Goal: Participate in discussion: Engage in conversation with other users on a specific topic

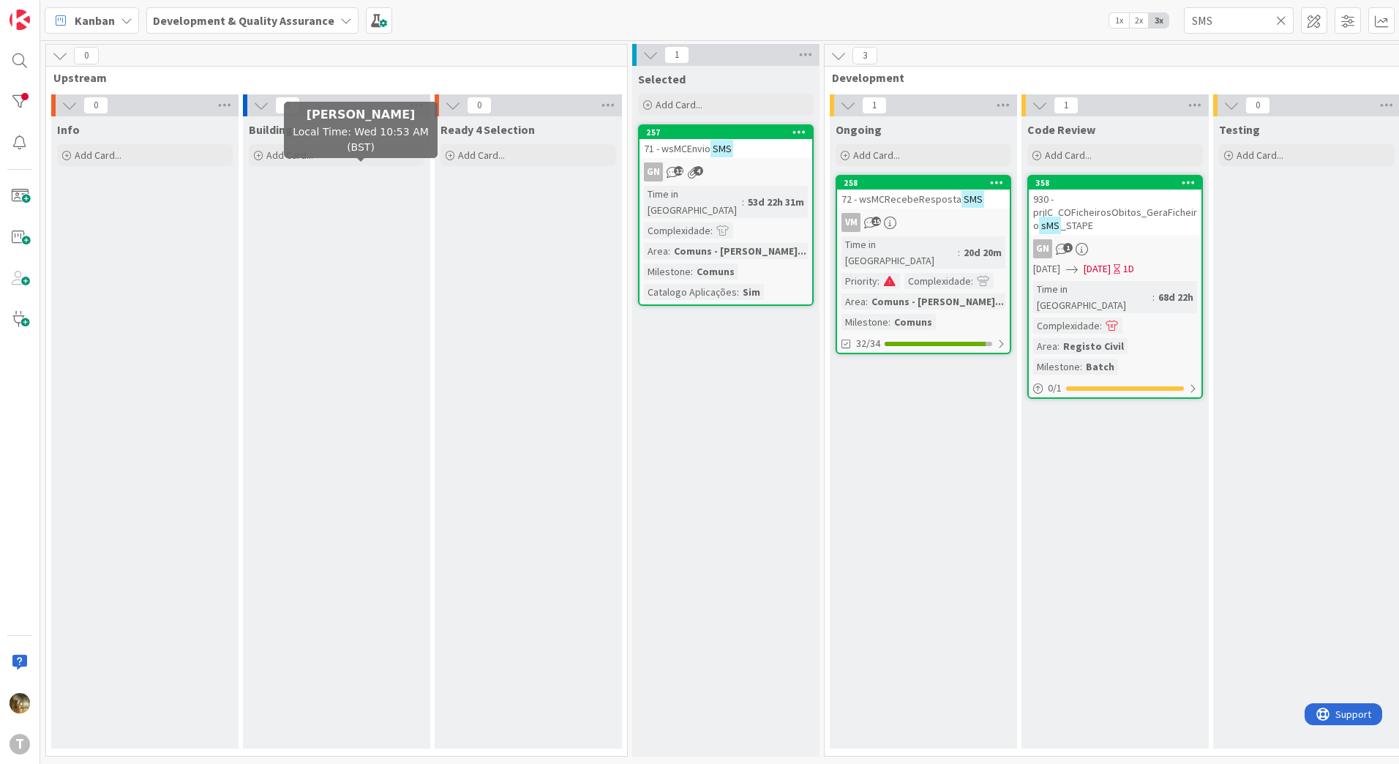
scroll to position [0, 293]
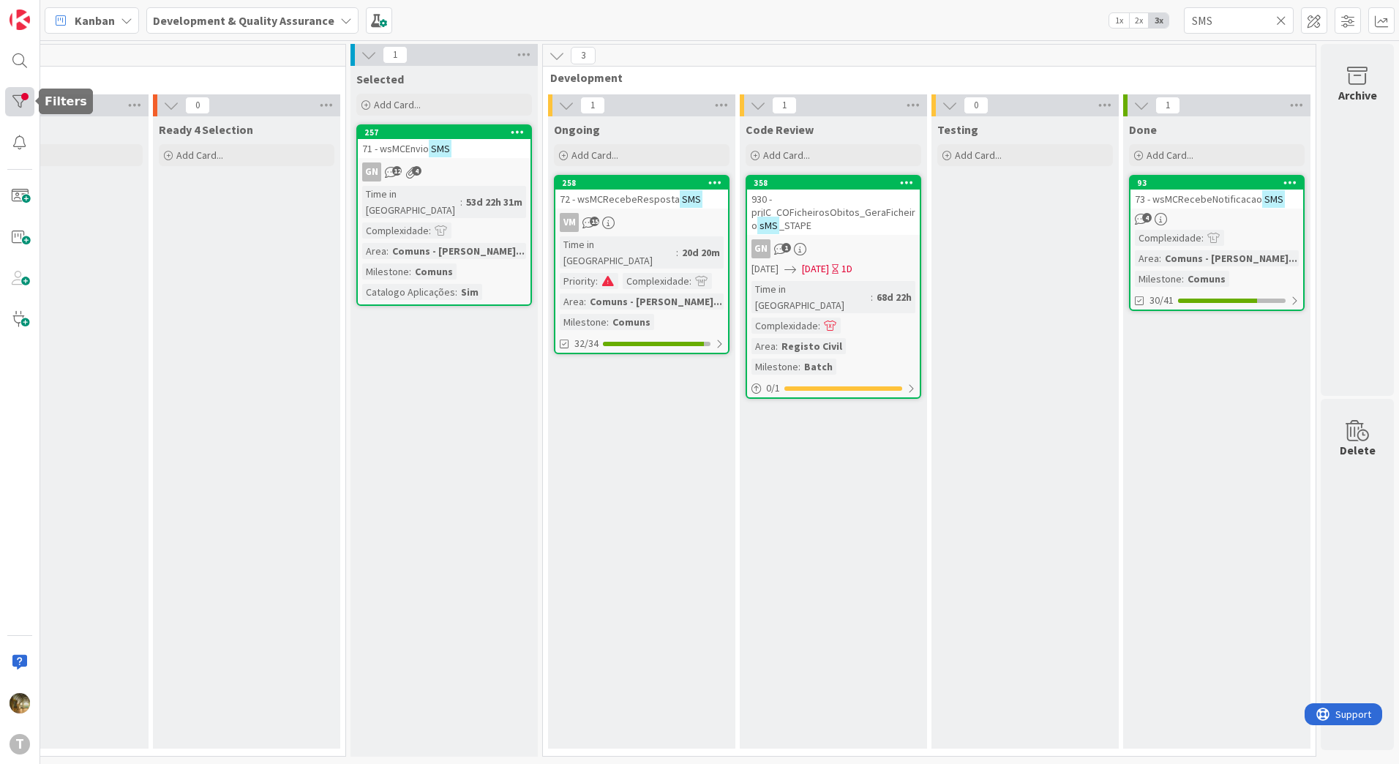
click at [8, 103] on div at bounding box center [19, 101] width 29 height 29
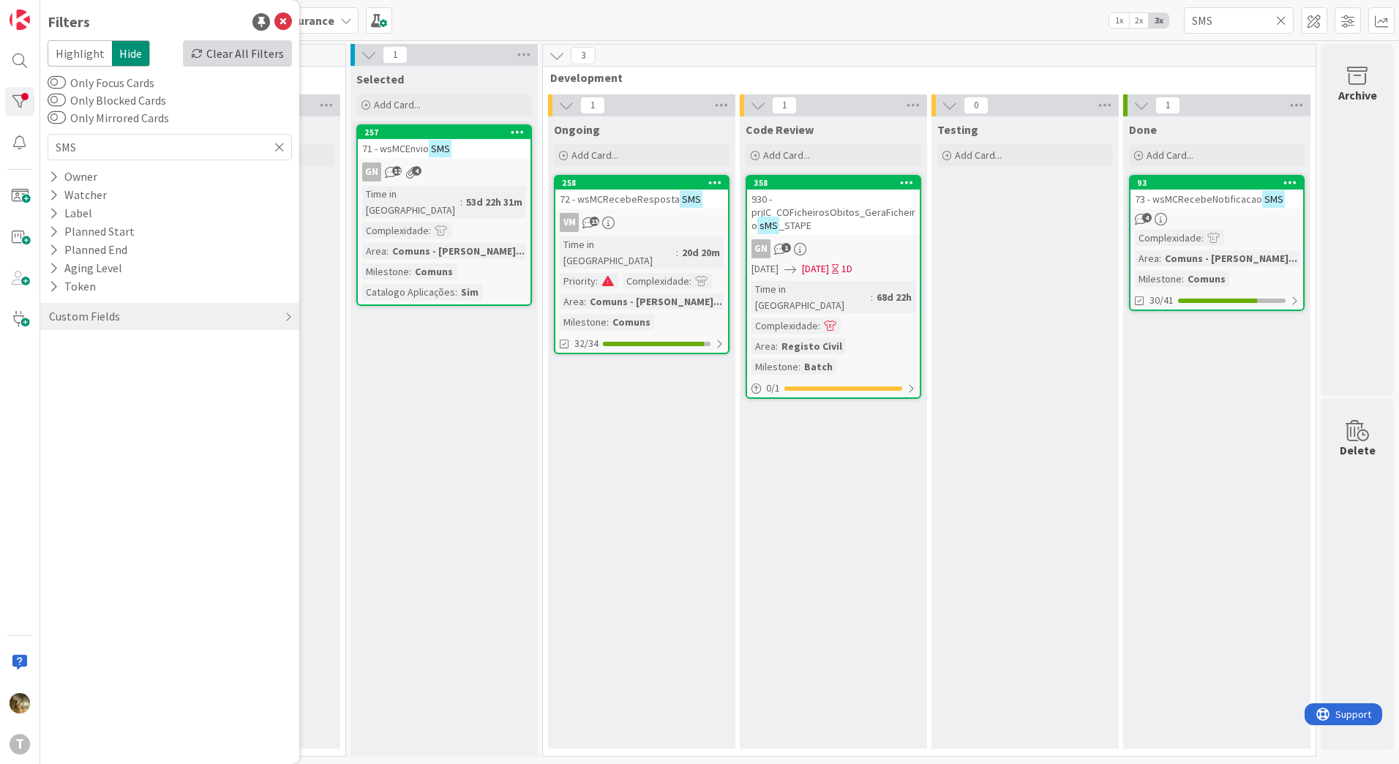
click at [238, 55] on div "Clear All Filters" at bounding box center [237, 53] width 109 height 26
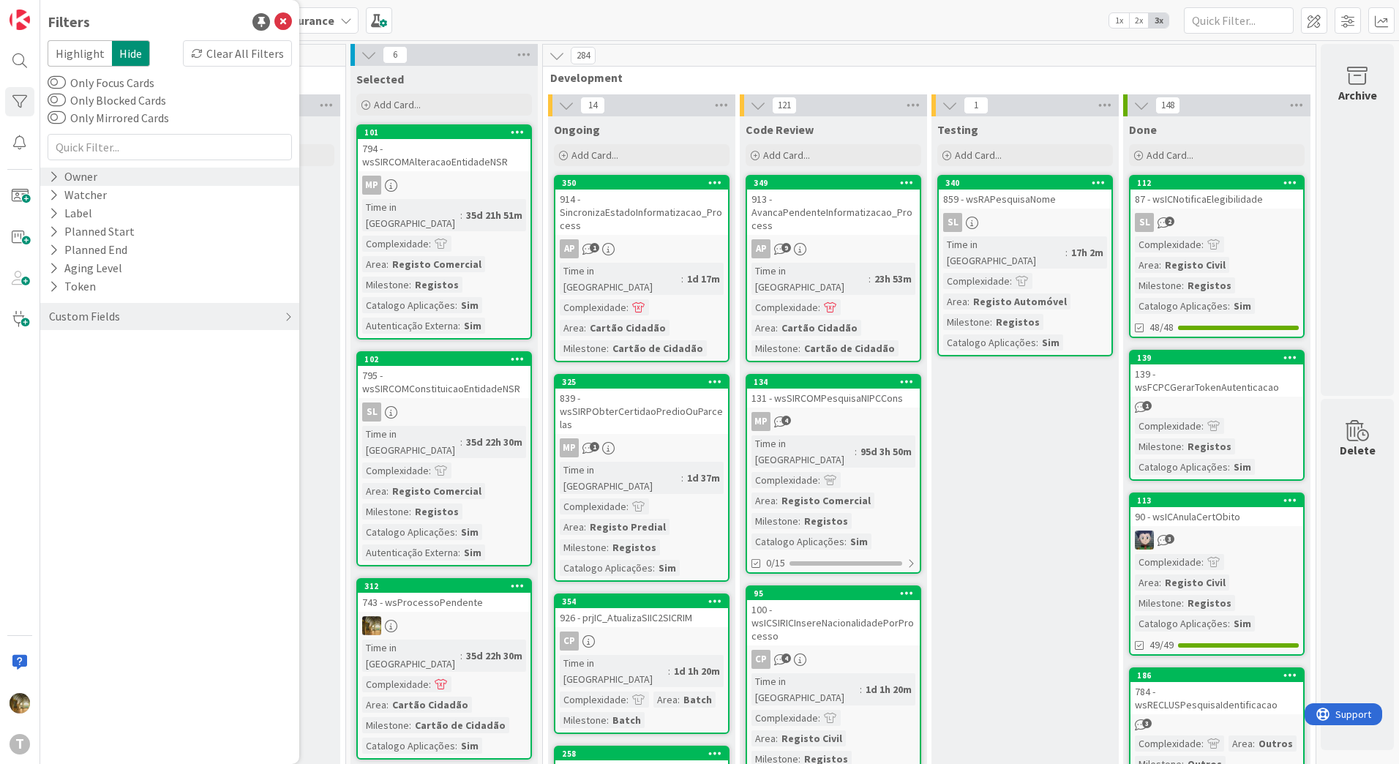
click at [56, 173] on icon at bounding box center [54, 177] width 10 height 12
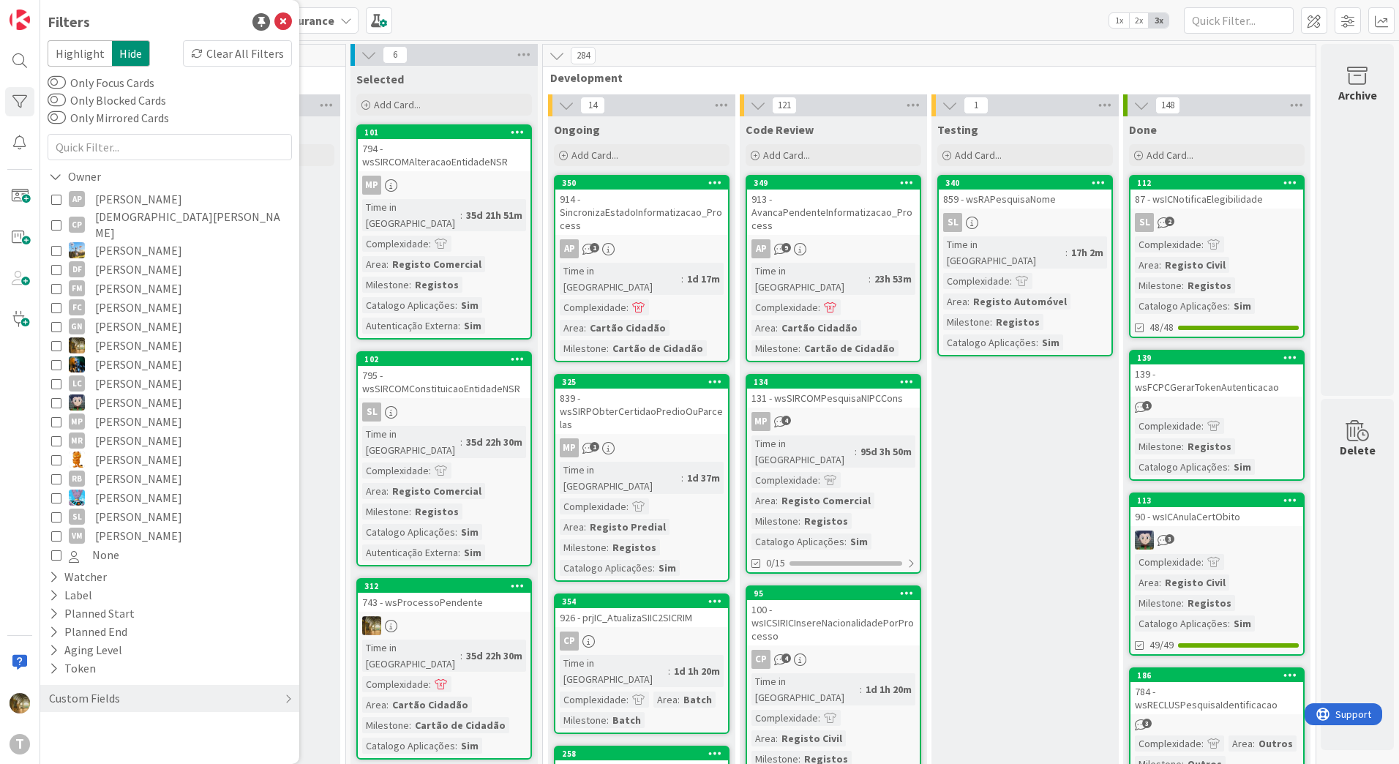
click at [58, 340] on icon at bounding box center [56, 345] width 10 height 10
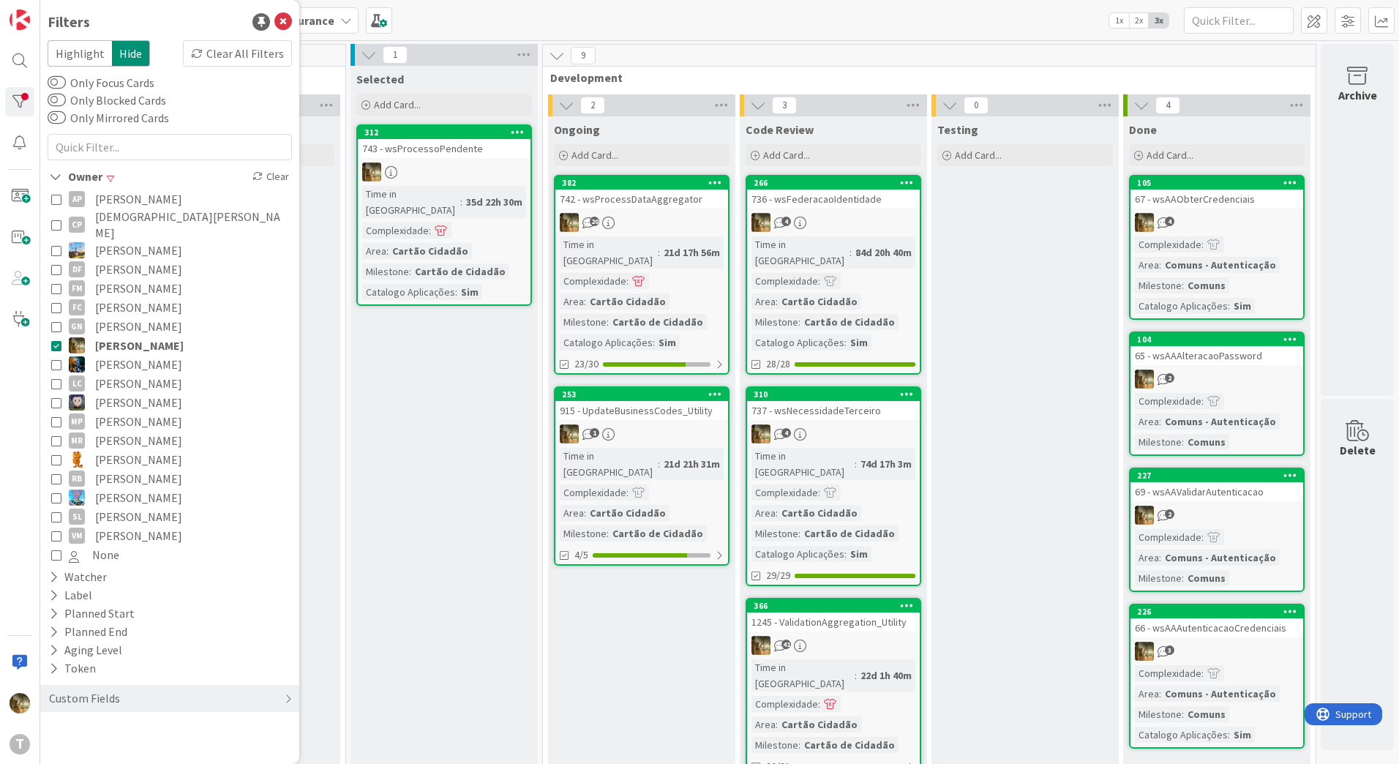
click at [644, 214] on div "20" at bounding box center [641, 222] width 173 height 19
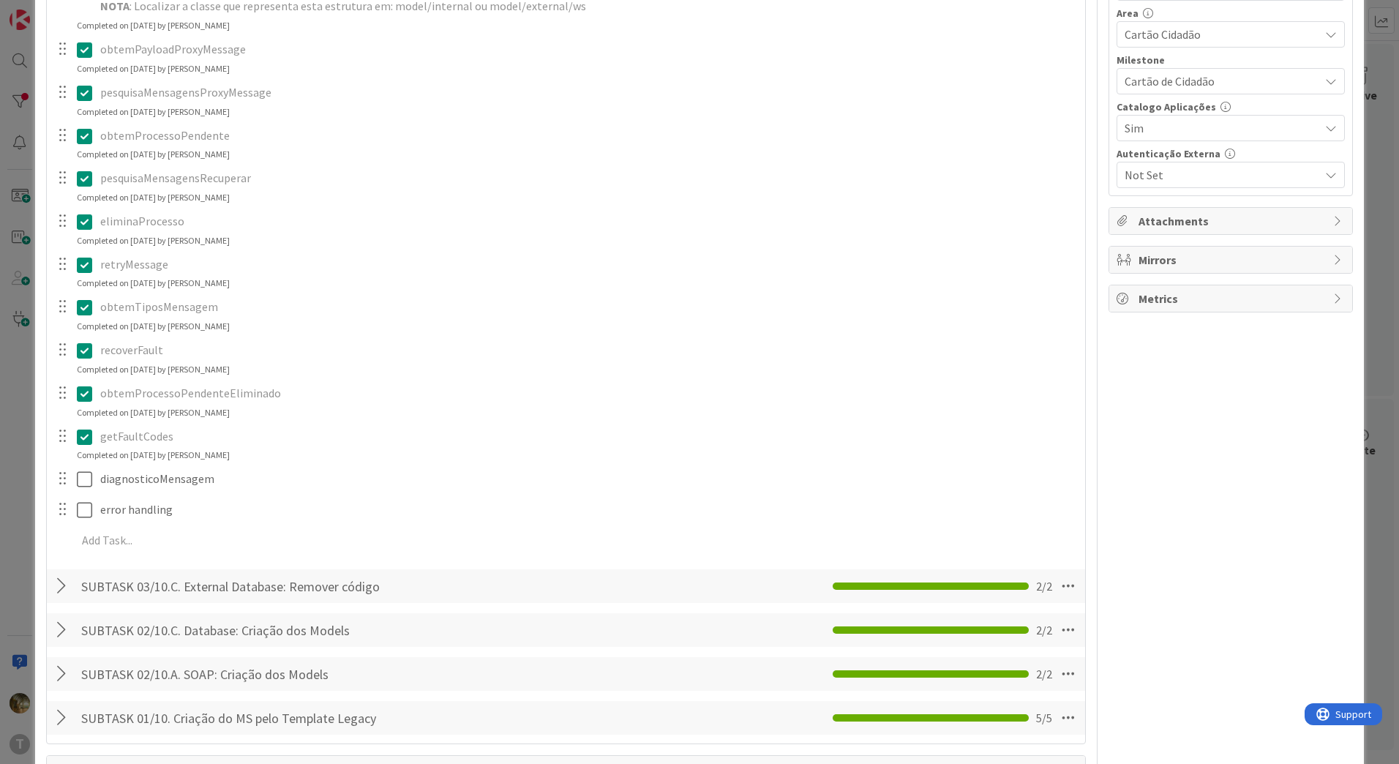
scroll to position [488, 0]
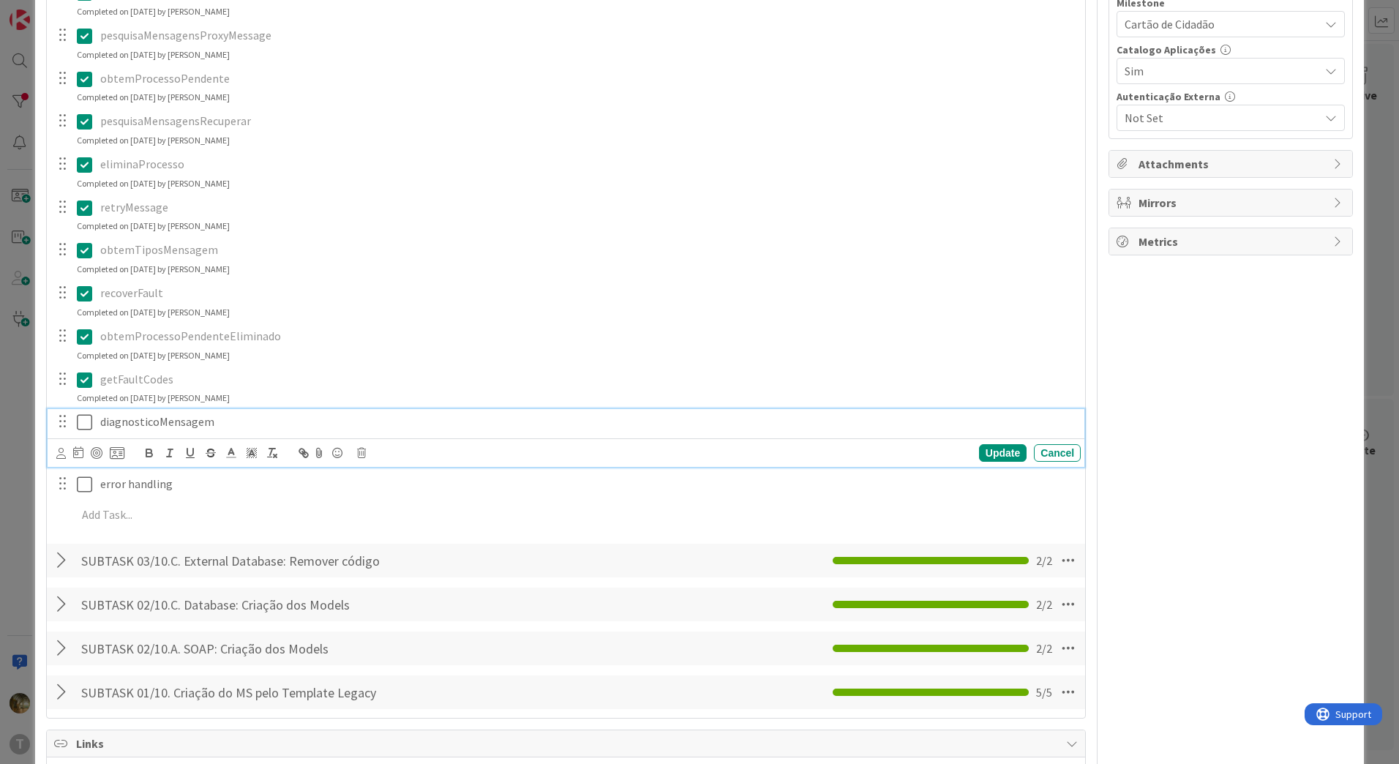
click at [82, 421] on icon at bounding box center [84, 422] width 15 height 18
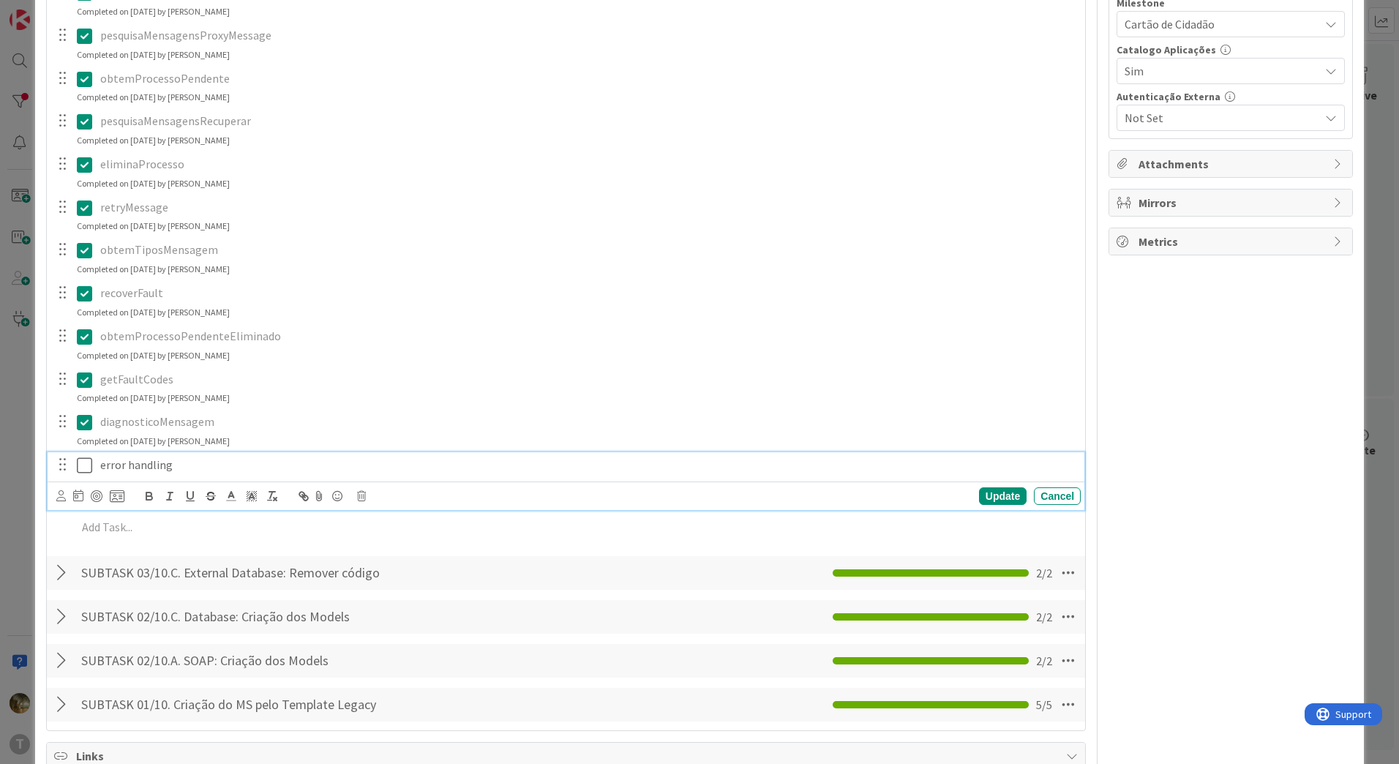
click at [80, 462] on icon at bounding box center [84, 466] width 15 height 18
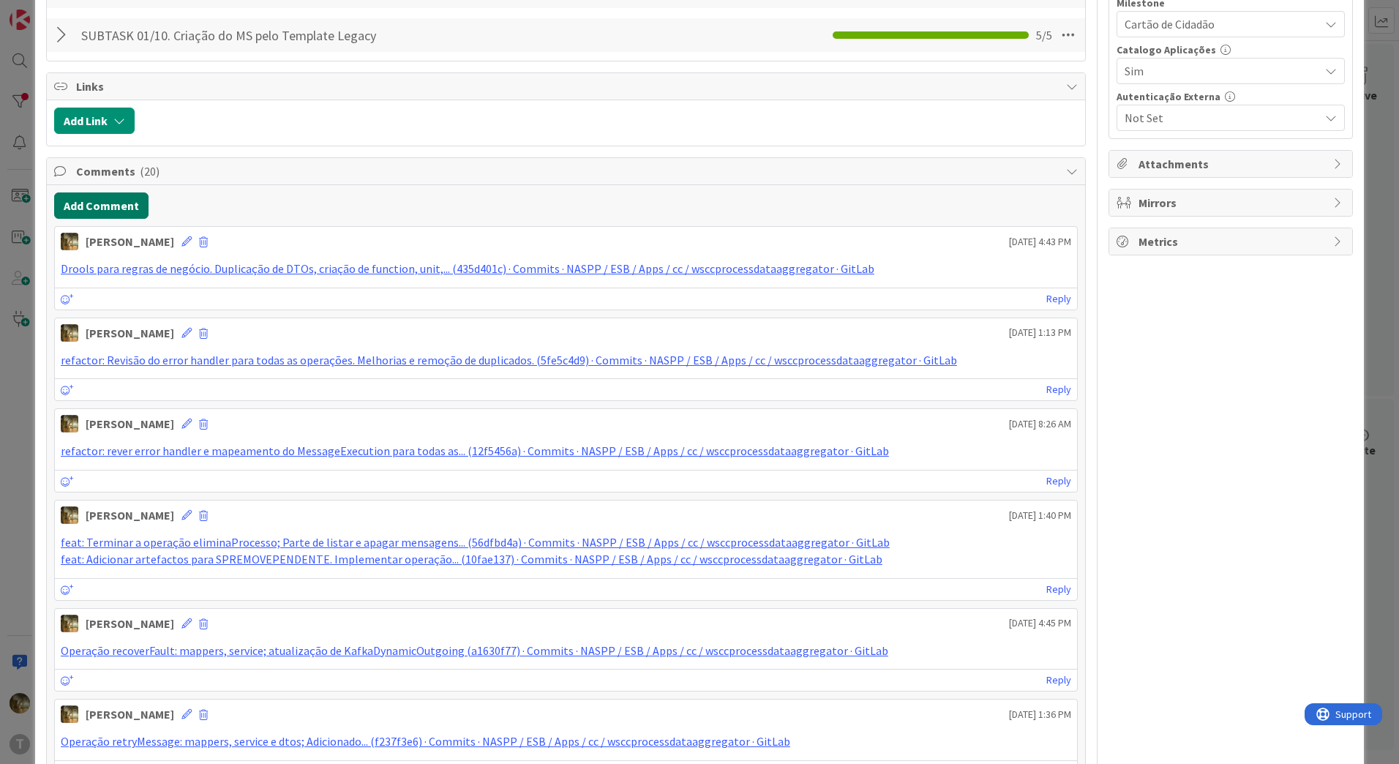
click at [116, 211] on button "Add Comment" at bounding box center [101, 205] width 94 height 26
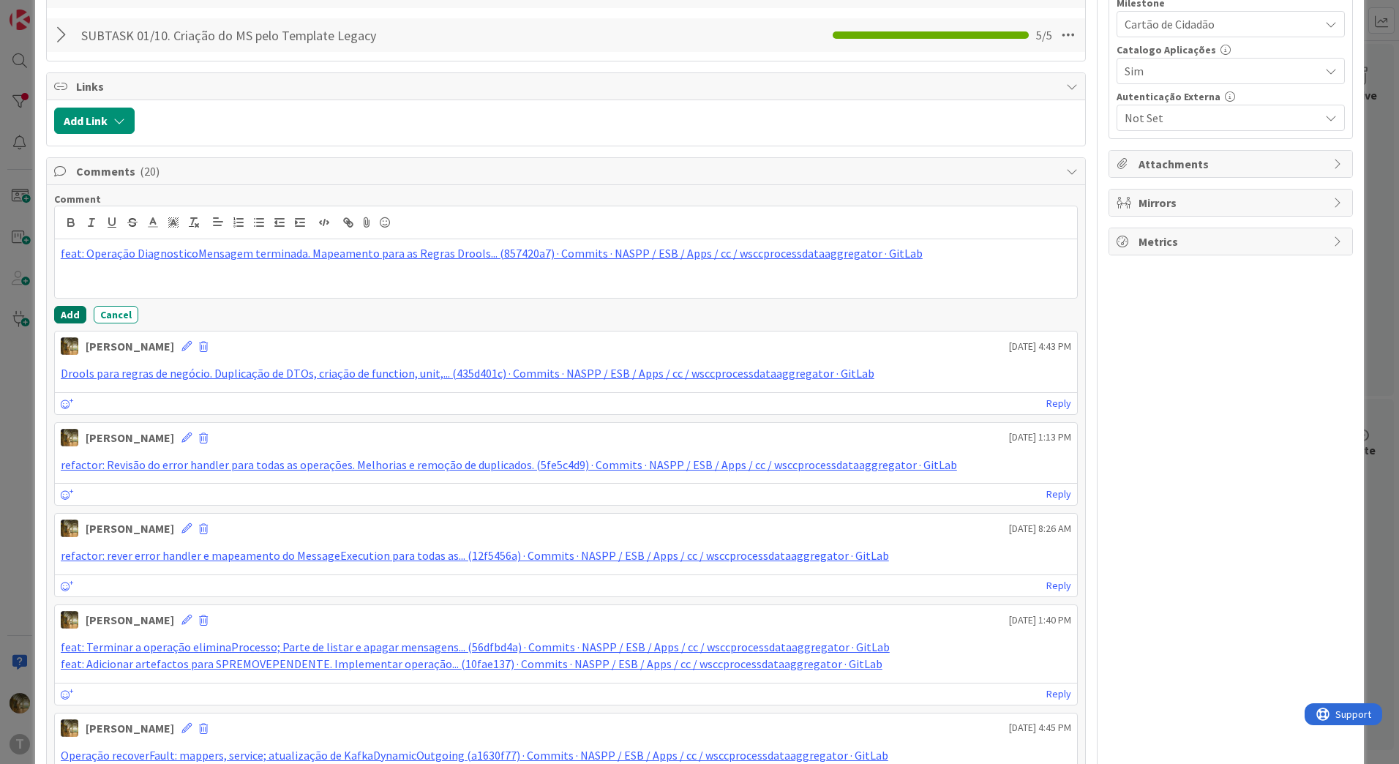
click at [71, 312] on button "Add" at bounding box center [70, 315] width 32 height 18
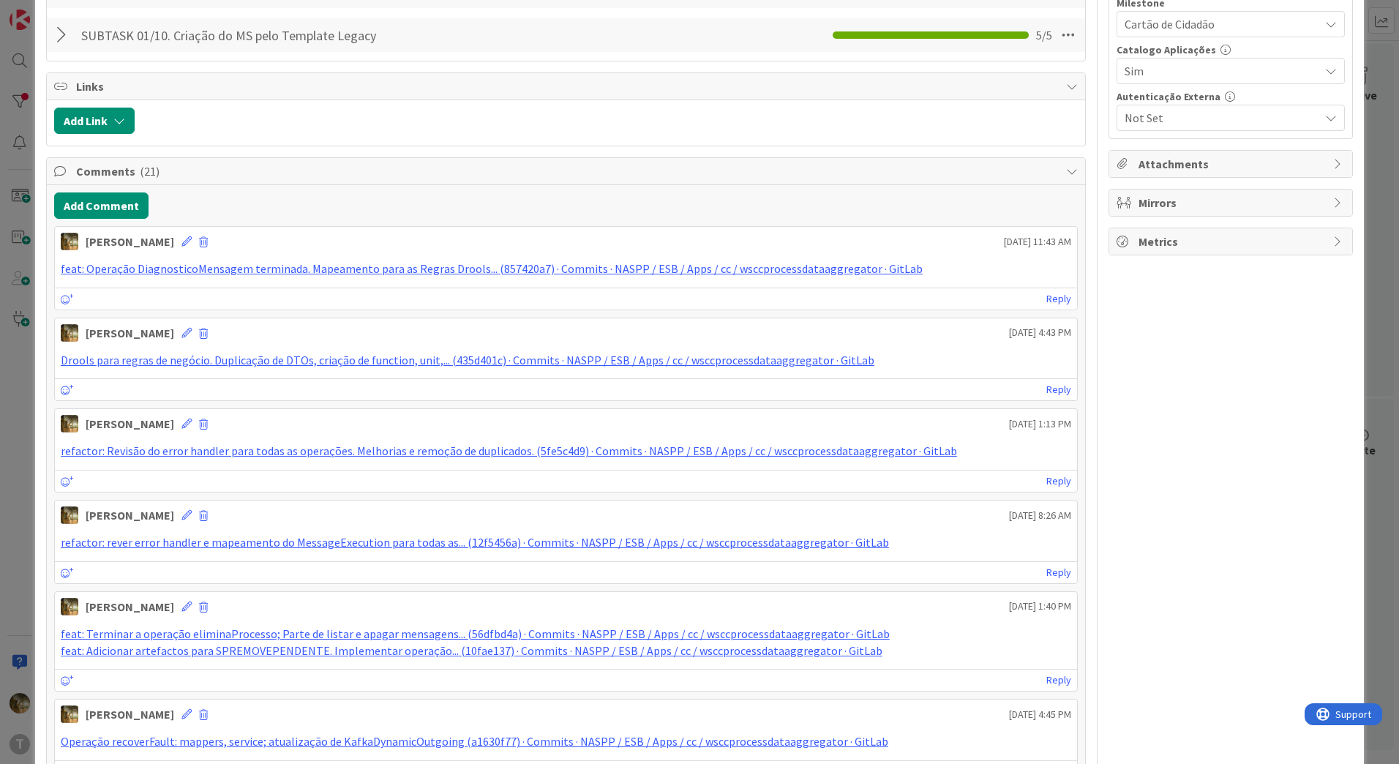
scroll to position [0, 0]
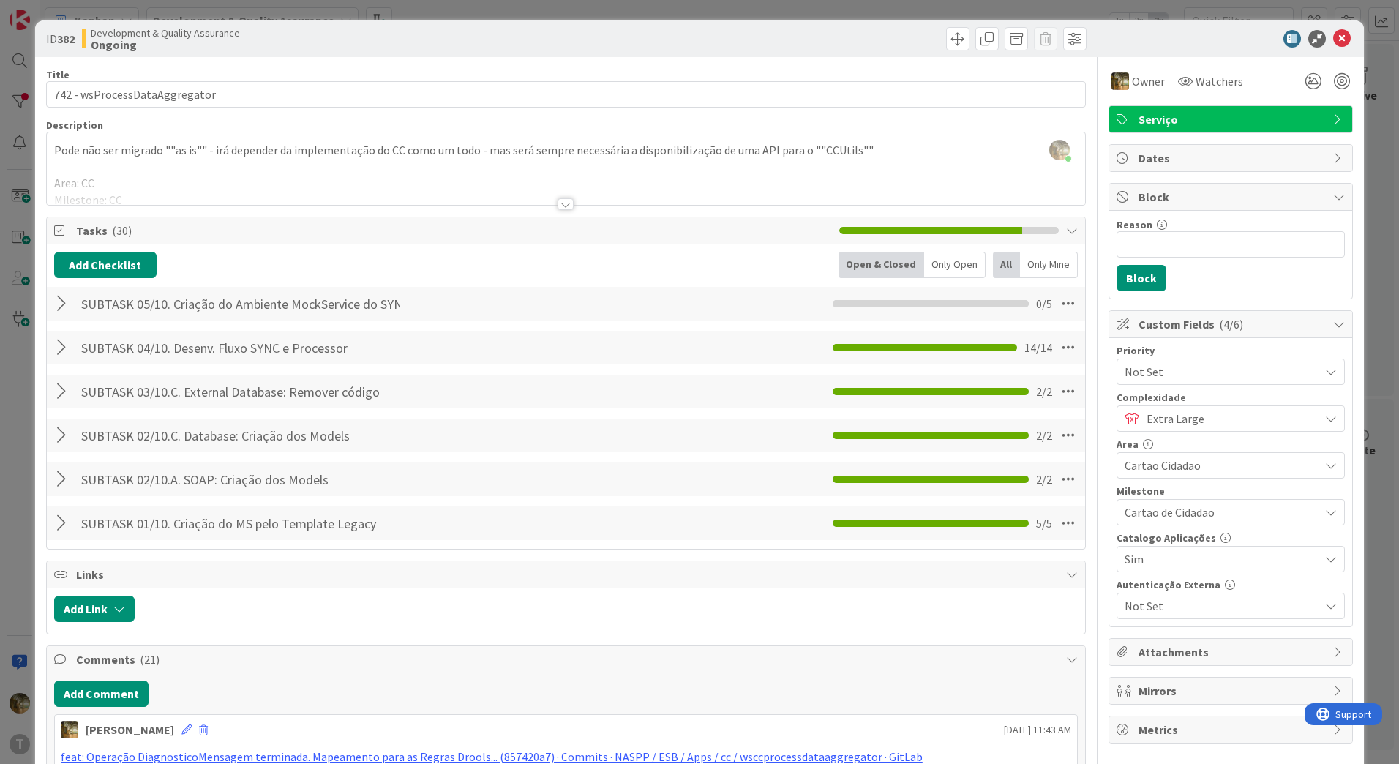
click at [61, 341] on div at bounding box center [63, 347] width 19 height 26
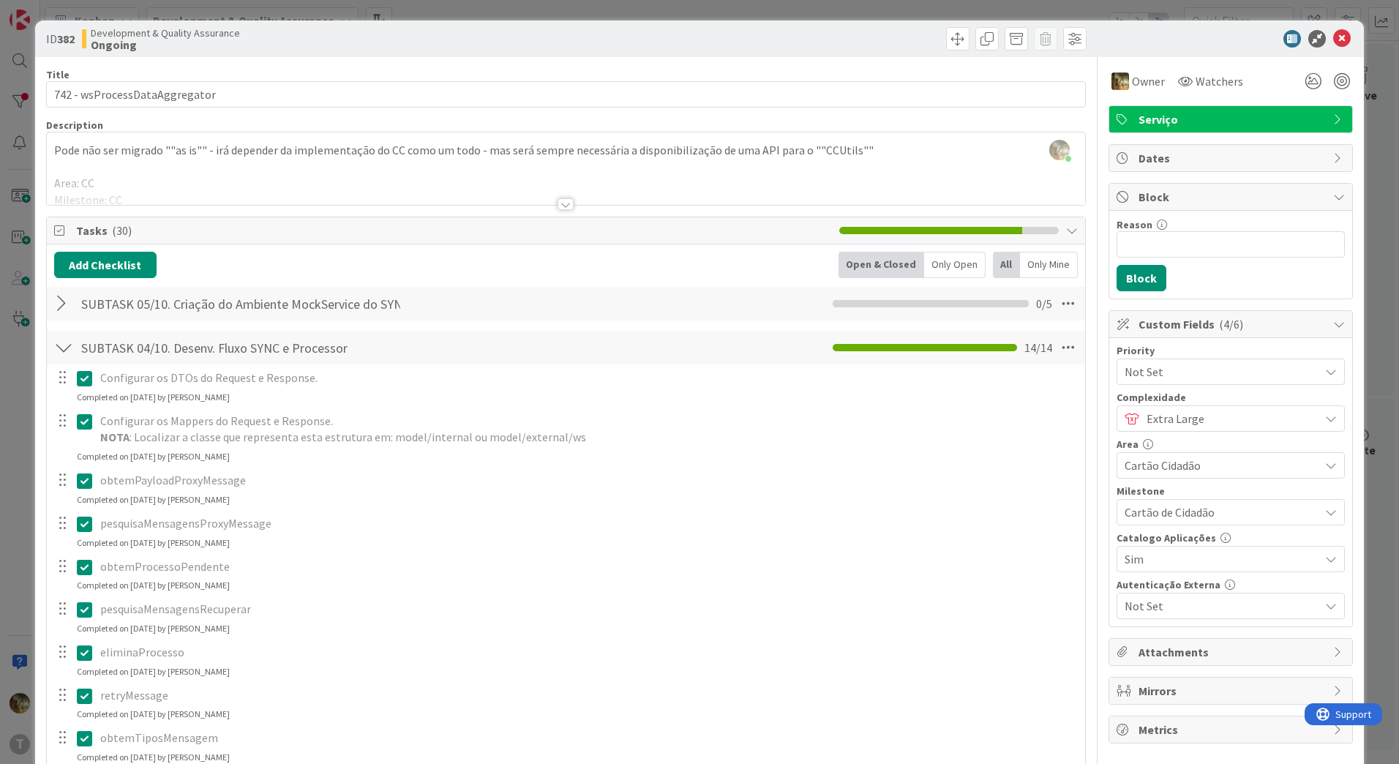
click at [61, 341] on div at bounding box center [63, 347] width 19 height 26
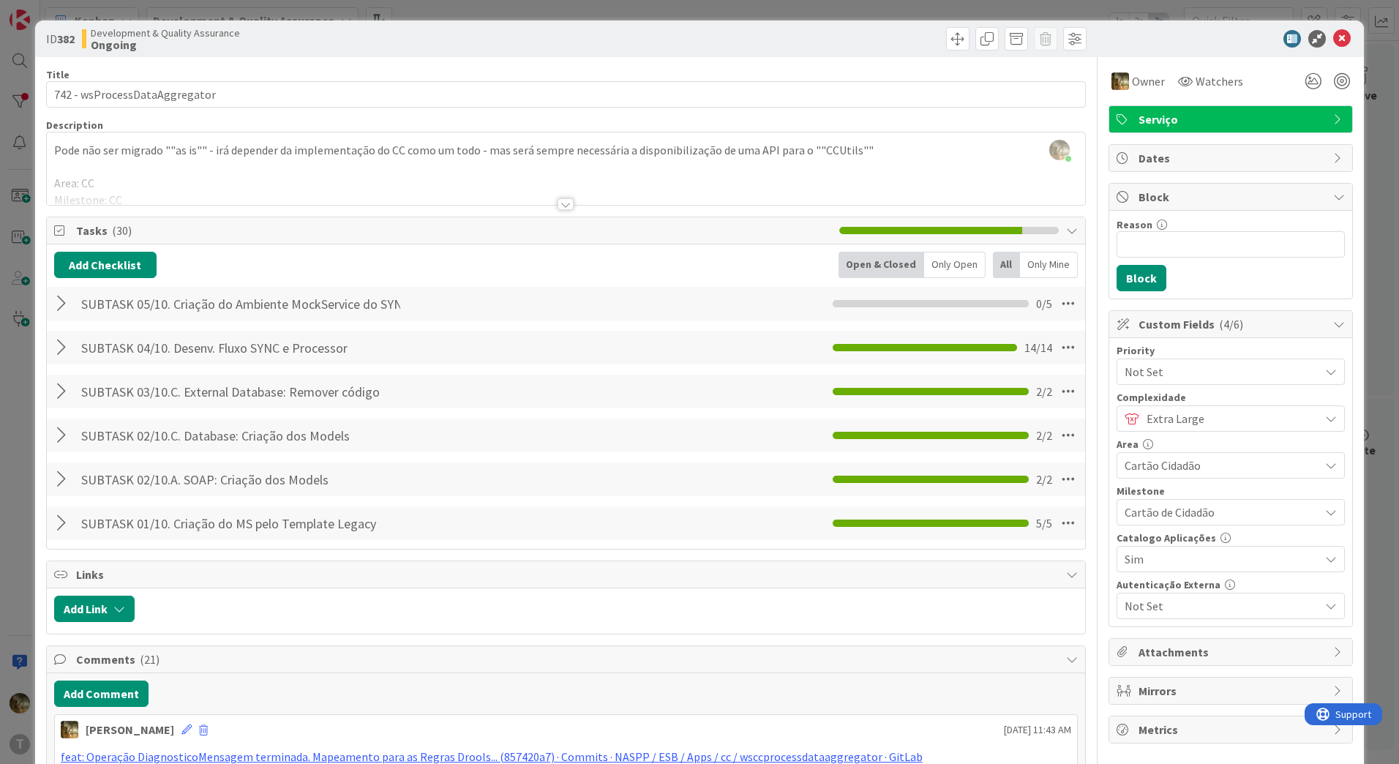
click at [60, 391] on div at bounding box center [63, 391] width 19 height 26
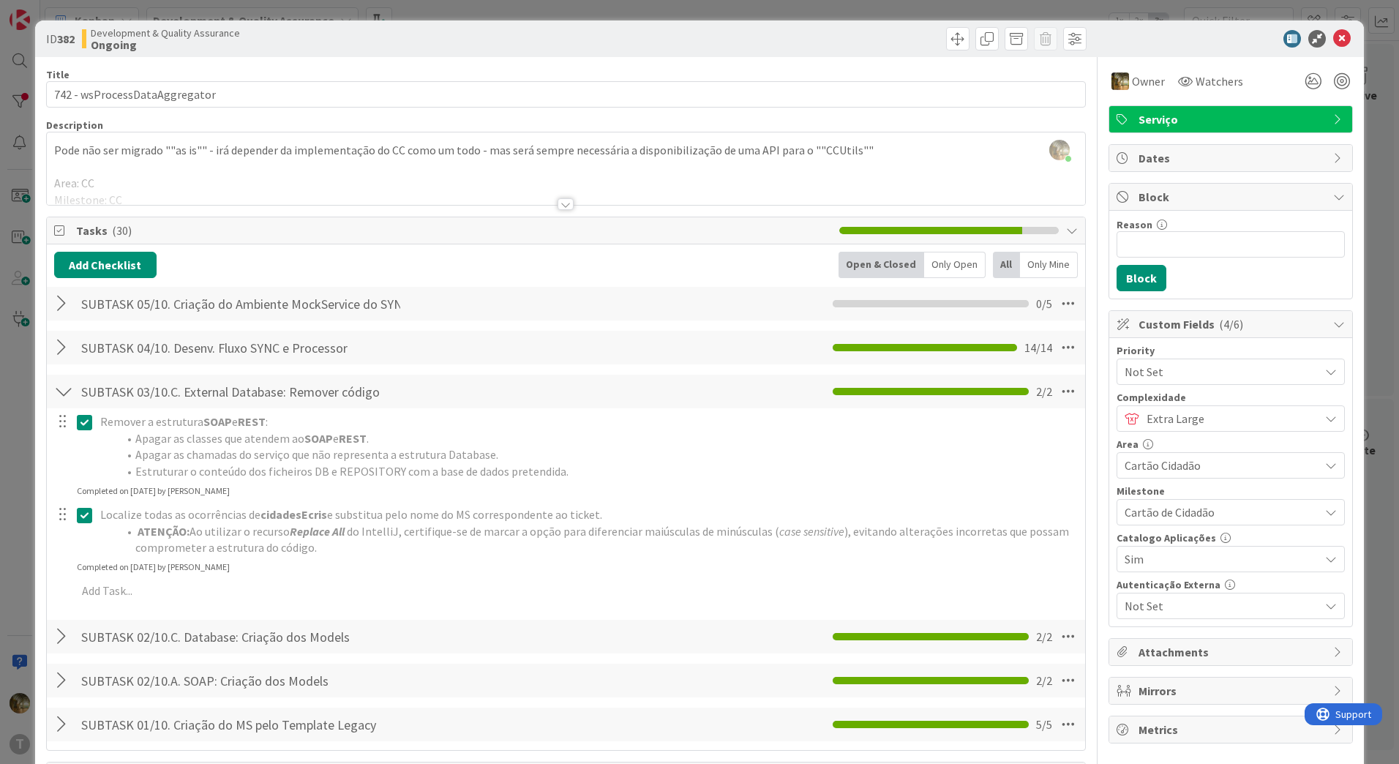
click at [60, 391] on div at bounding box center [63, 391] width 19 height 26
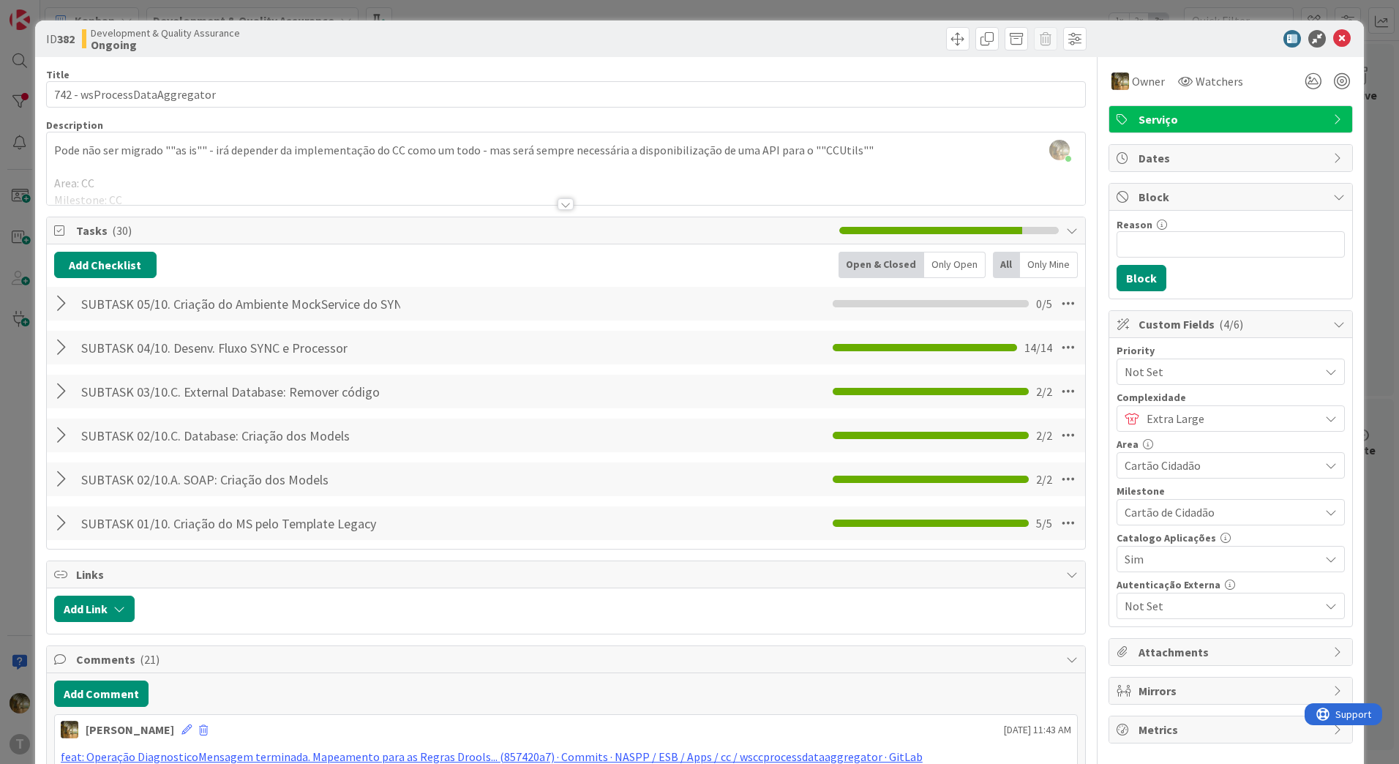
click at [62, 429] on div at bounding box center [63, 435] width 19 height 26
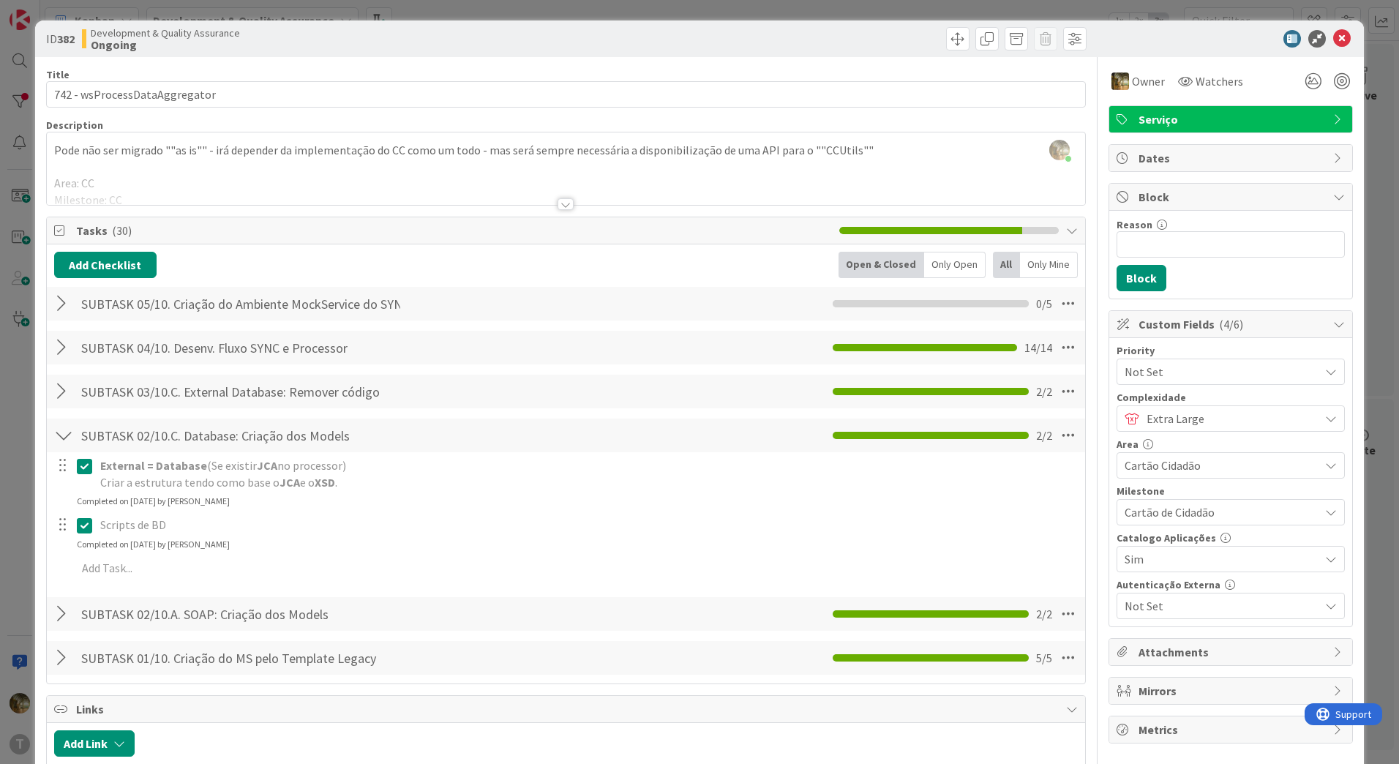
click at [62, 429] on div at bounding box center [63, 435] width 19 height 26
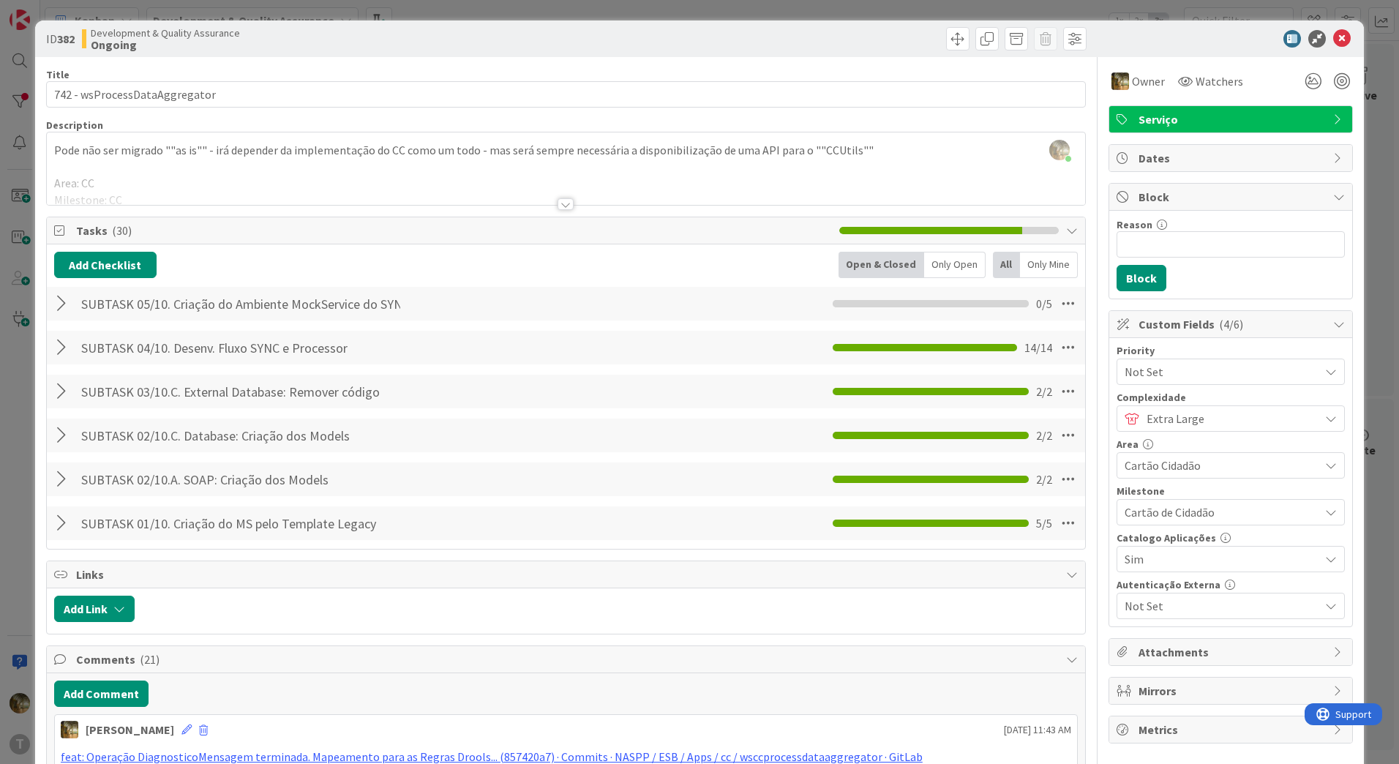
click at [55, 479] on div at bounding box center [63, 479] width 19 height 26
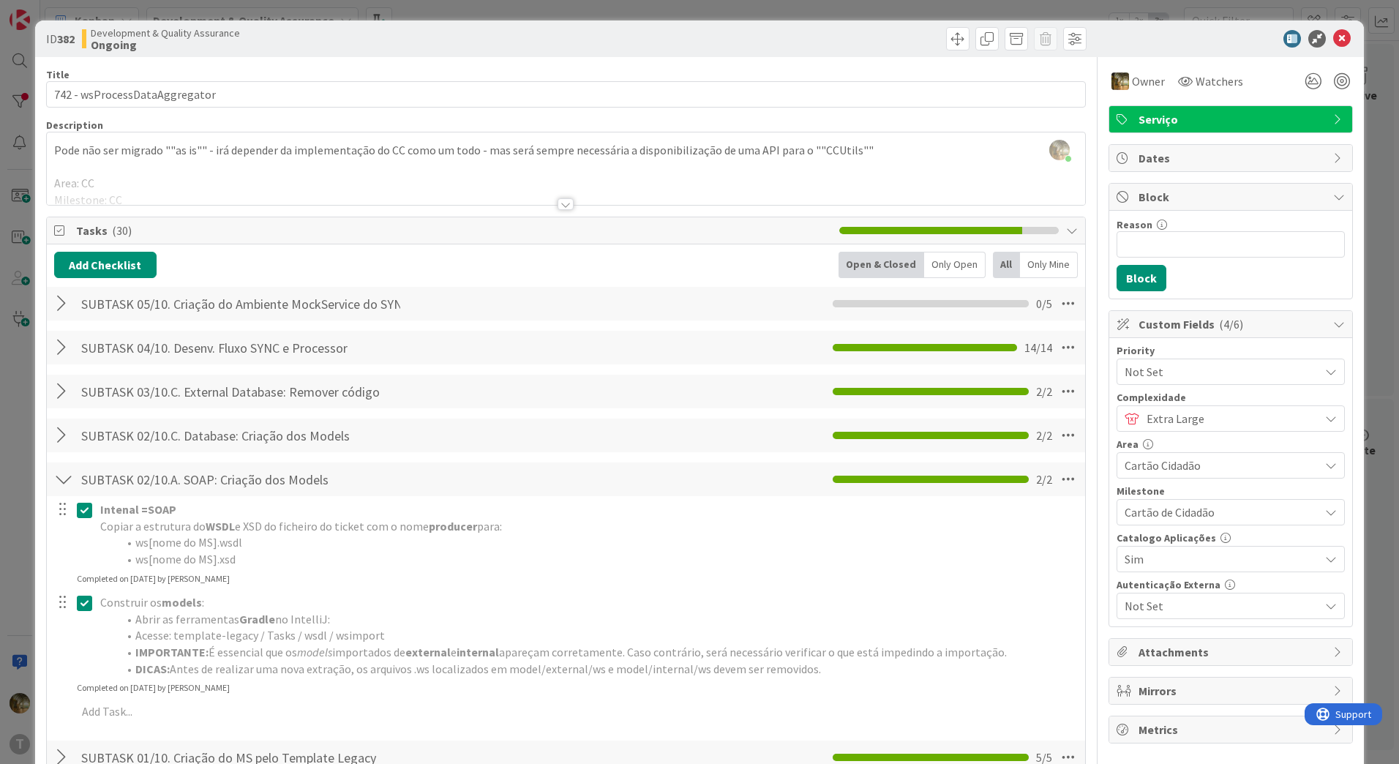
click at [55, 479] on div at bounding box center [63, 479] width 19 height 26
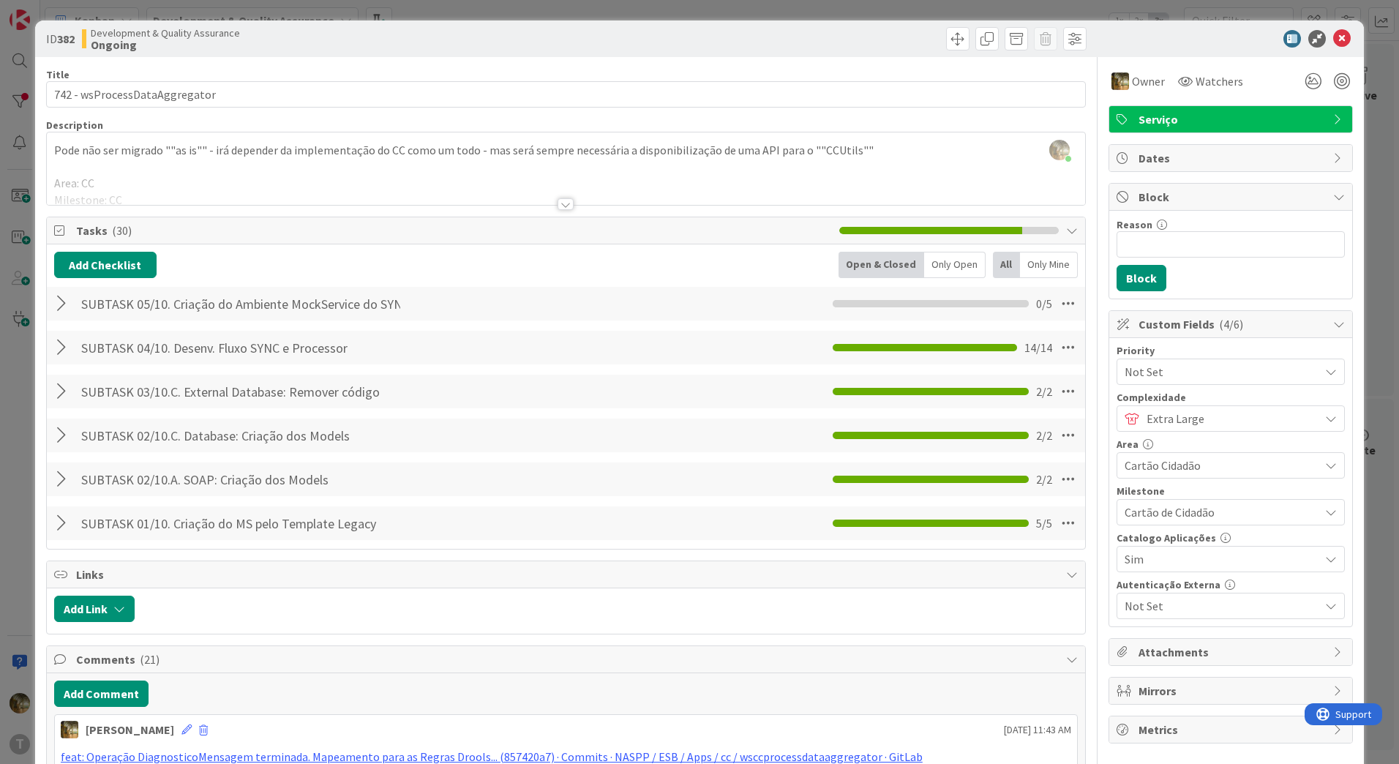
click at [56, 335] on div at bounding box center [63, 347] width 19 height 26
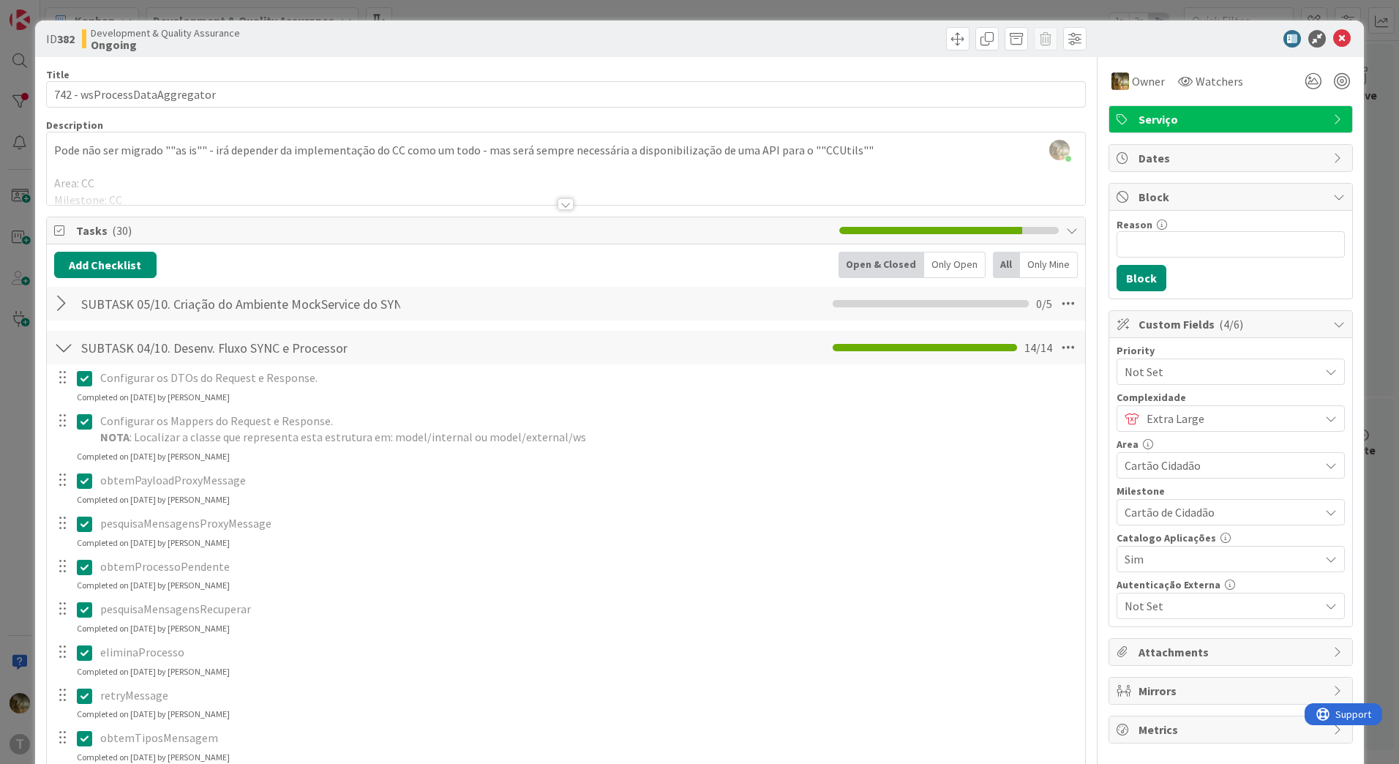
click at [83, 378] on icon at bounding box center [84, 379] width 15 height 18
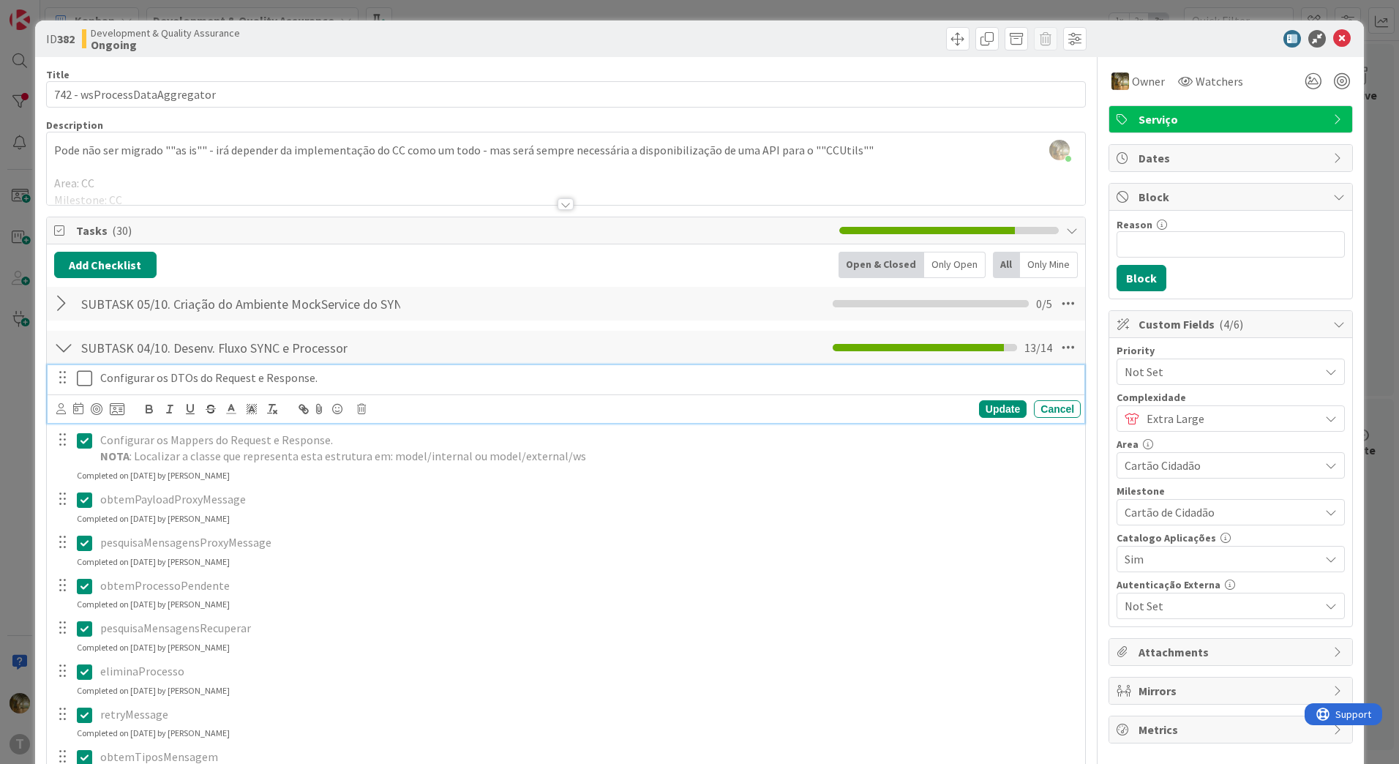
click at [80, 375] on icon at bounding box center [84, 379] width 15 height 18
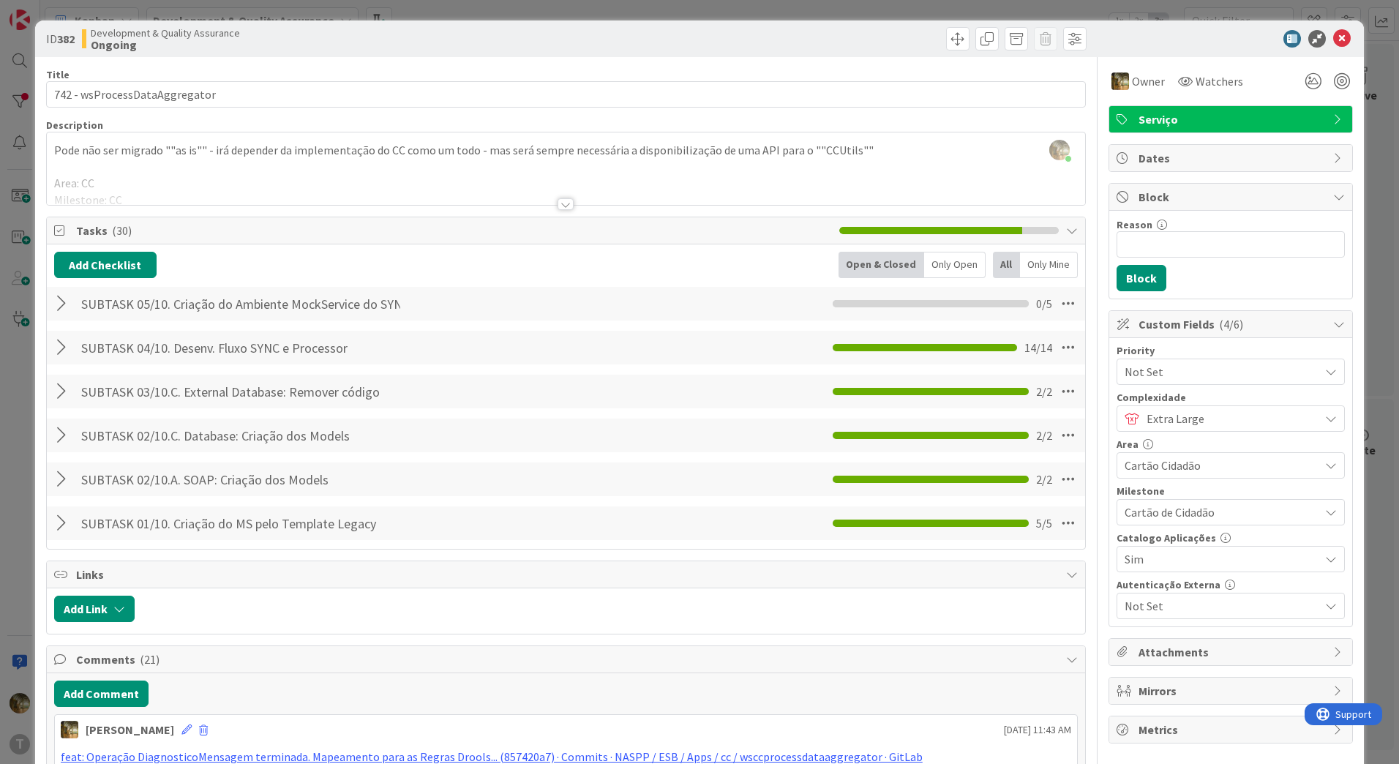
click at [64, 318] on div "SUBTASK 05/10. Criação do Ambiente MockService do SYNC Checklist Name 54 / 64 S…" at bounding box center [566, 304] width 1038 height 34
click at [62, 310] on div at bounding box center [63, 304] width 19 height 26
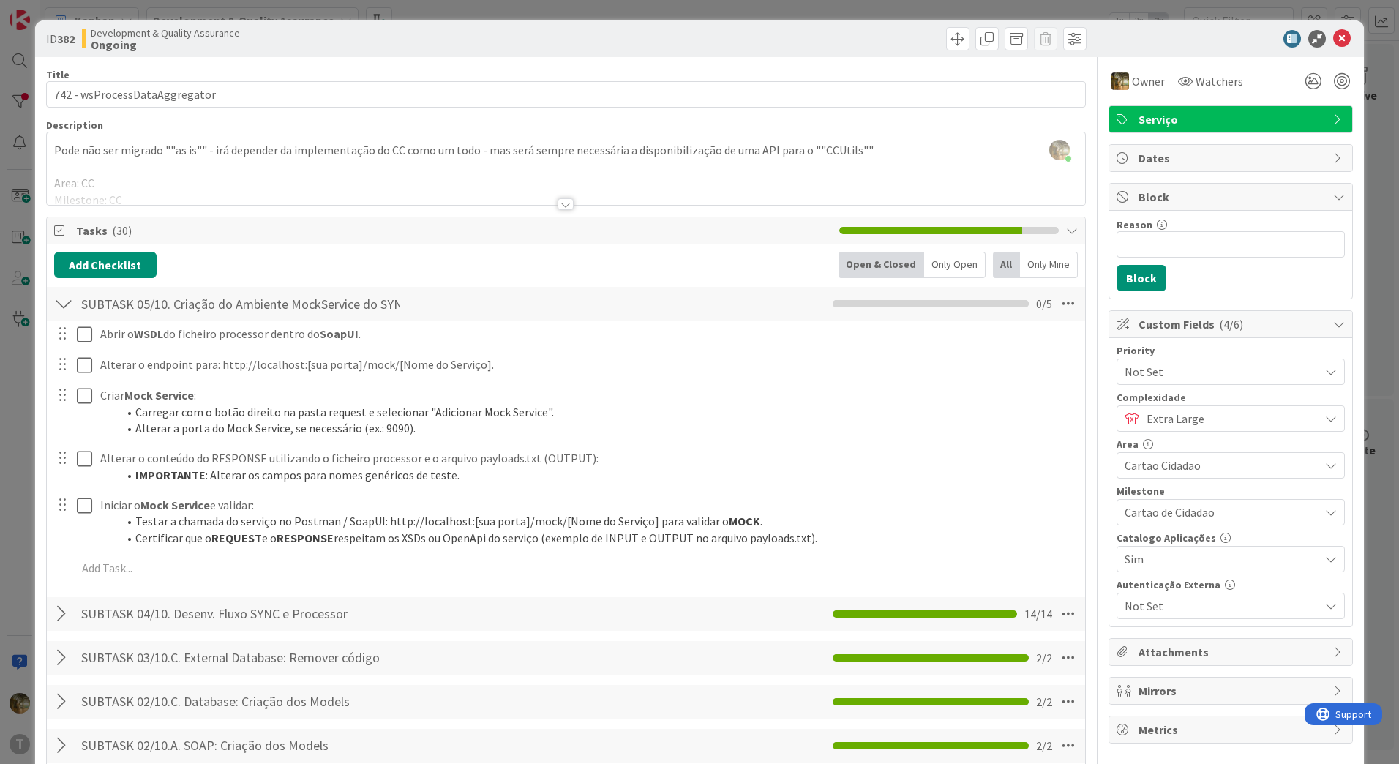
click at [65, 304] on div at bounding box center [63, 304] width 19 height 26
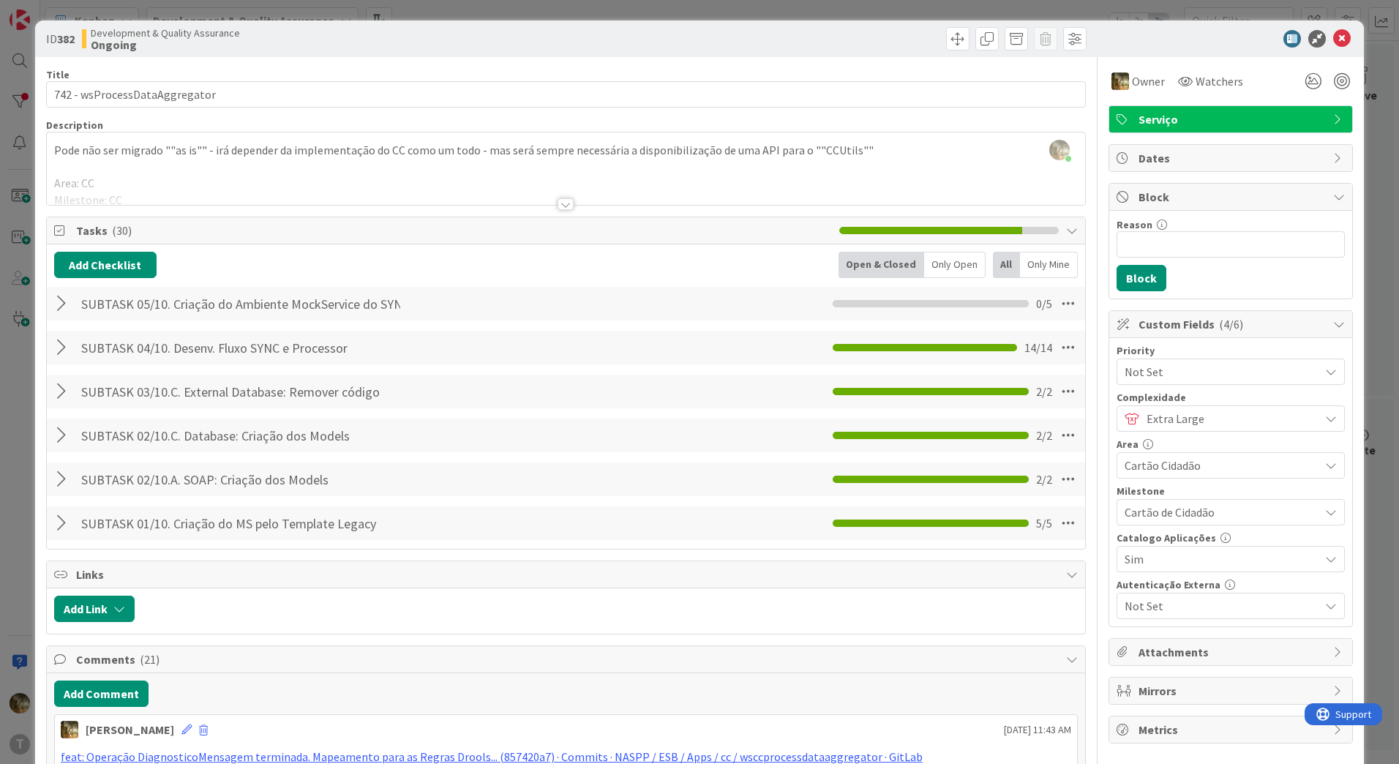
click at [69, 346] on div at bounding box center [63, 347] width 19 height 26
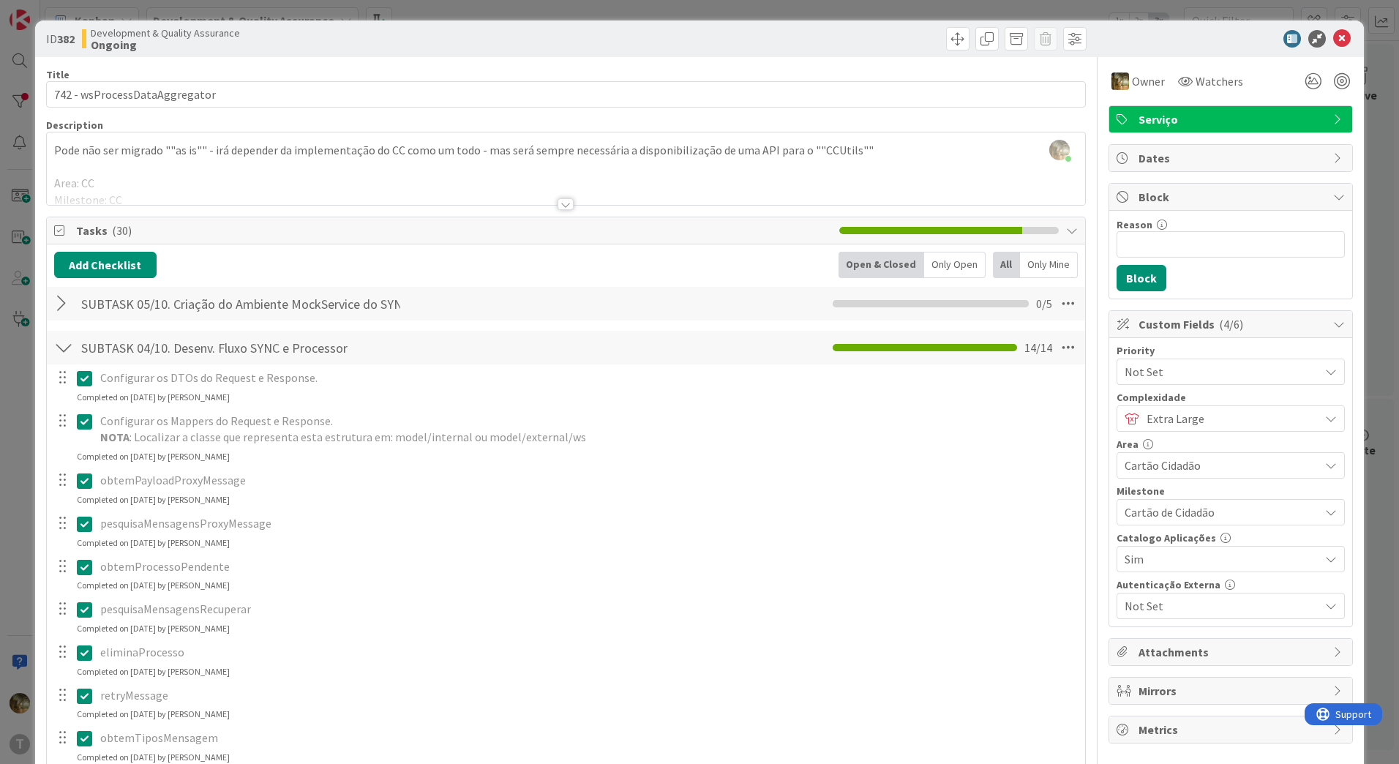
click at [77, 426] on icon at bounding box center [84, 422] width 15 height 18
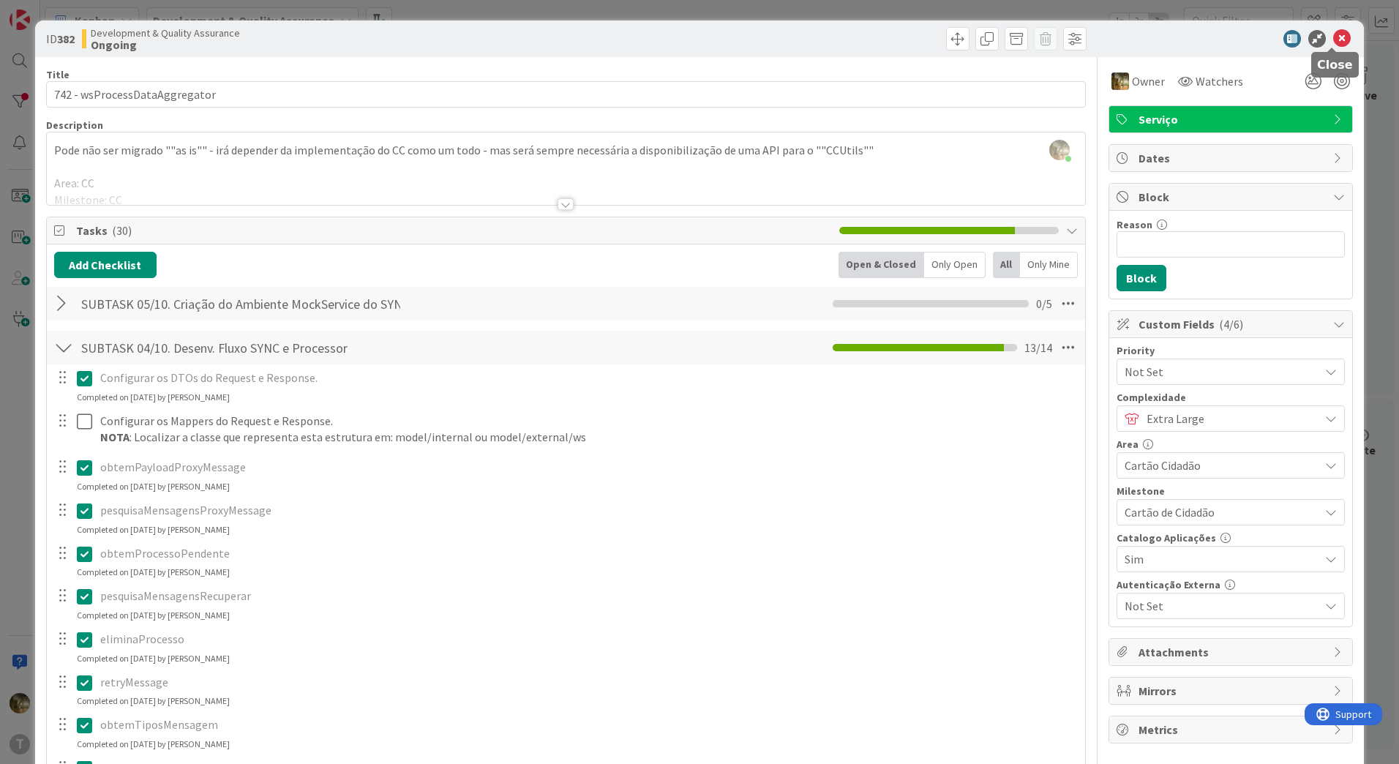
click at [1333, 34] on icon at bounding box center [1342, 39] width 18 height 18
